Goal: Task Accomplishment & Management: Manage account settings

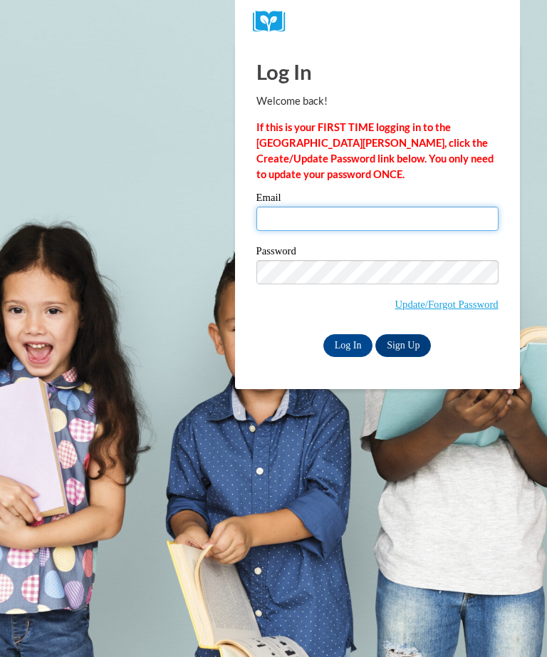
click at [284, 217] on input "Email" at bounding box center [378, 219] width 242 height 24
type input "[EMAIL_ADDRESS][DOMAIN_NAME]"
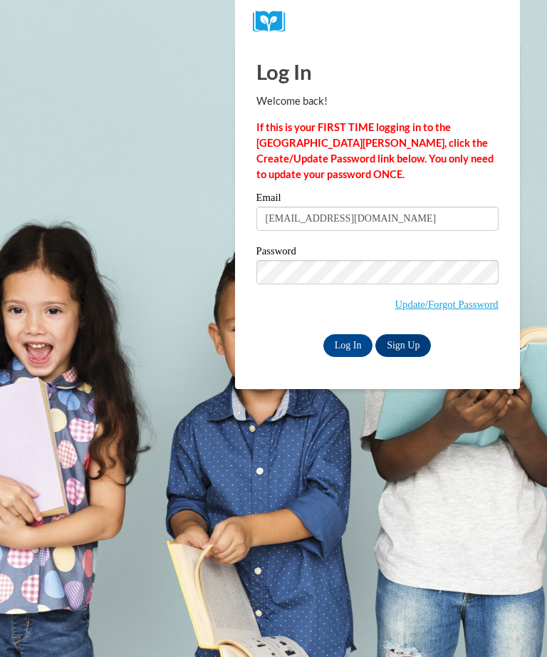
click at [460, 304] on link "Update/Forgot Password" at bounding box center [447, 304] width 103 height 11
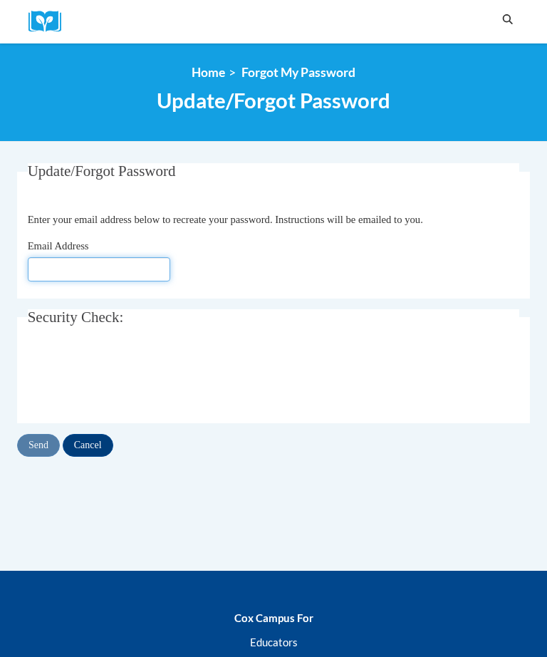
click at [48, 272] on input "Email Address" at bounding box center [99, 269] width 143 height 24
click at [50, 269] on input "Email Address" at bounding box center [99, 269] width 143 height 24
type input "[EMAIL_ADDRESS][DOMAIN_NAME]"
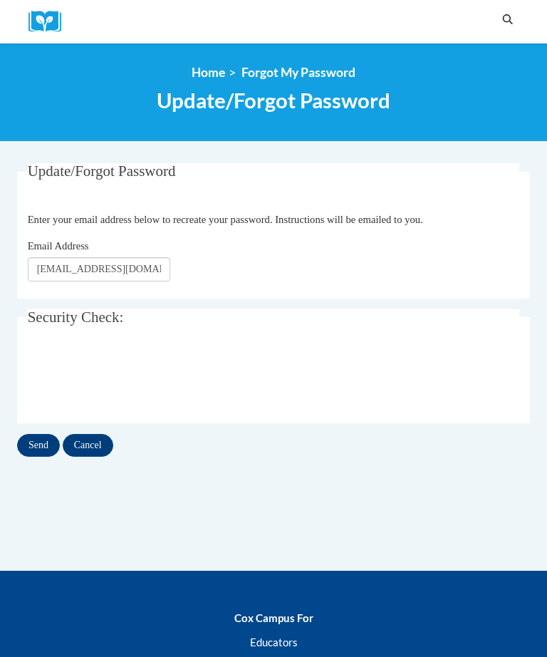
click at [34, 446] on input "Send" at bounding box center [38, 445] width 43 height 23
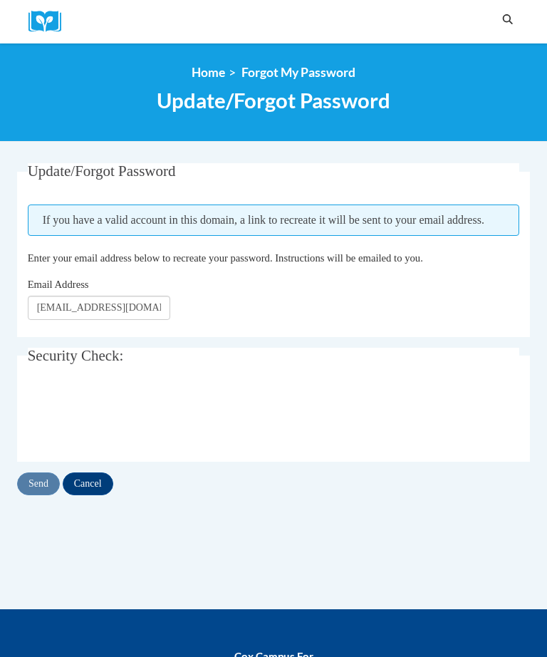
click at [88, 485] on input "Cancel" at bounding box center [88, 484] width 51 height 23
